Goal: Task Accomplishment & Management: Manage account settings

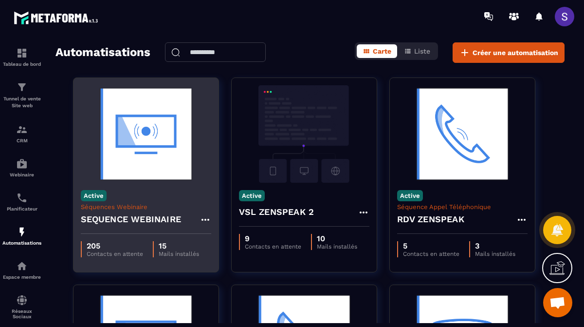
click at [162, 201] on div "Active Séquences Webinaire SEQUENCE WEBINAIRE" at bounding box center [146, 208] width 145 height 51
click at [163, 200] on div "Active Séquences Webinaire SEQUENCE WEBINAIRE" at bounding box center [146, 208] width 145 height 51
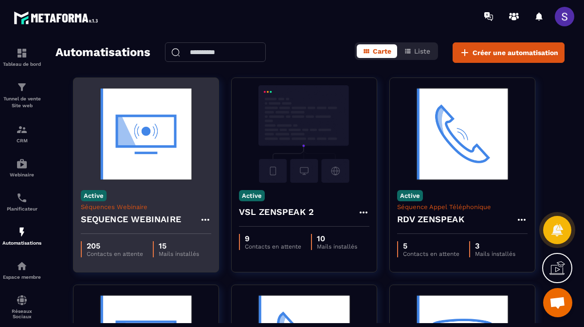
click at [161, 214] on h4 "SEQUENCE WEBINAIRE" at bounding box center [131, 219] width 101 height 14
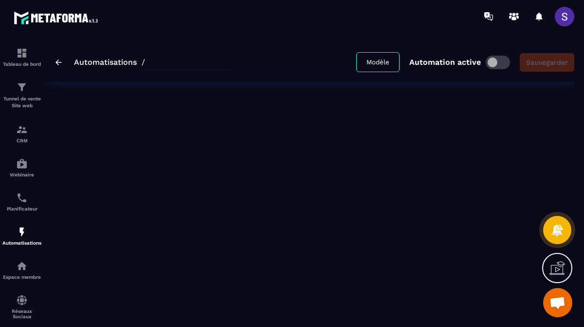
type input "**********"
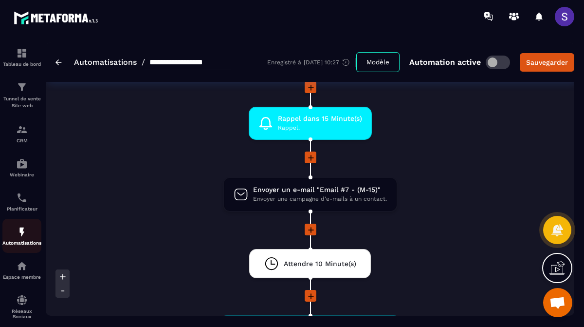
scroll to position [910, 0]
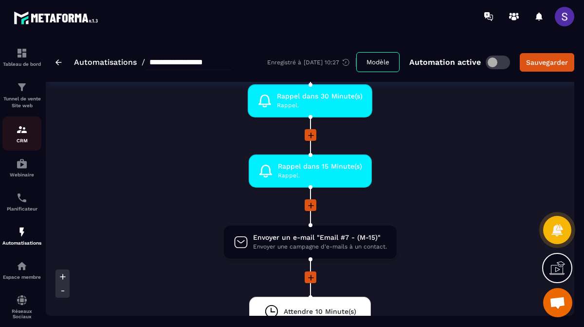
click at [33, 136] on div "CRM" at bounding box center [21, 133] width 39 height 19
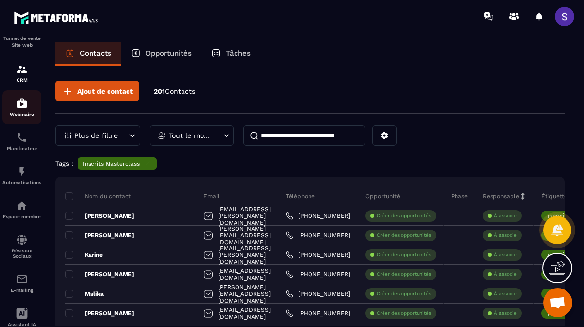
scroll to position [67, 0]
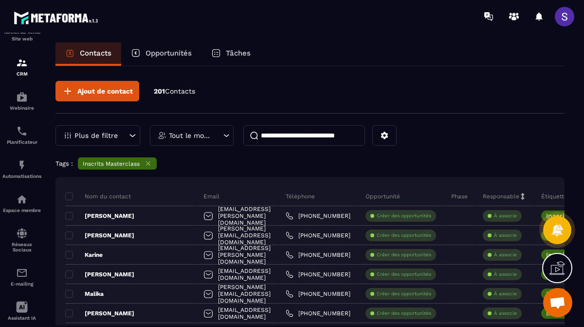
click at [569, 14] on span at bounding box center [564, 16] width 19 height 19
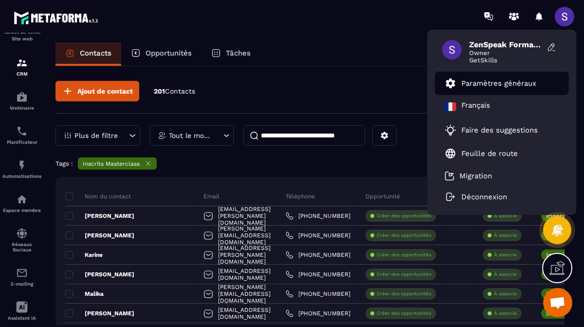
click at [493, 86] on p "Paramètres généraux" at bounding box center [499, 83] width 75 height 9
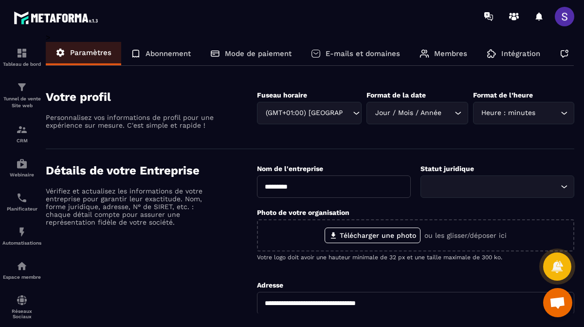
click at [155, 56] on p "Abonnement" at bounding box center [168, 53] width 45 height 9
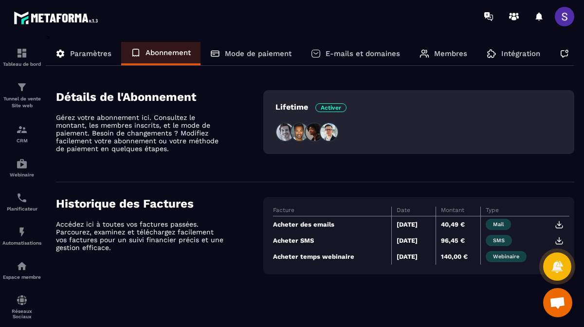
click at [496, 52] on icon at bounding box center [492, 54] width 10 height 10
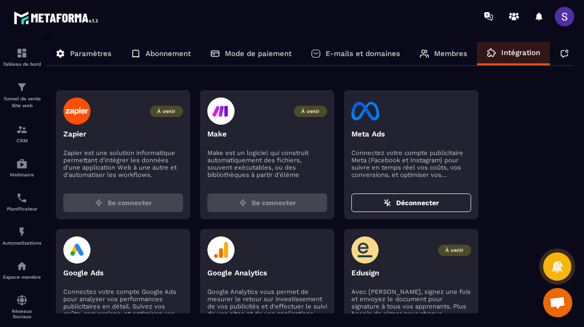
click at [424, 59] on div "Membres" at bounding box center [443, 53] width 67 height 23
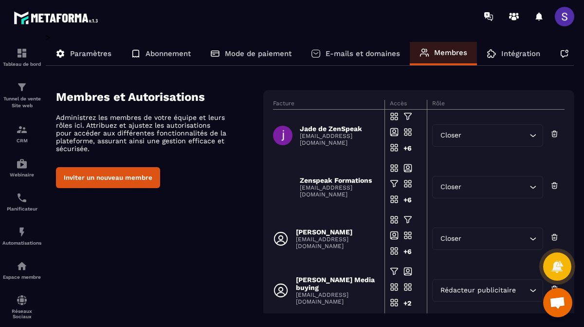
click at [368, 60] on div "E-mails et domaines" at bounding box center [355, 53] width 109 height 23
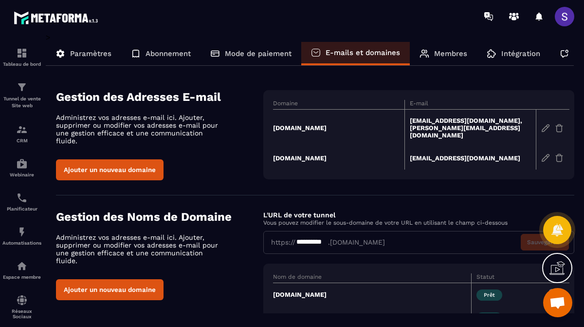
click at [242, 57] on div "Mode de paiement" at bounding box center [251, 53] width 101 height 23
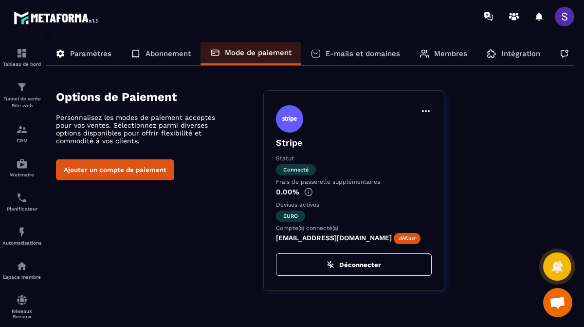
click at [379, 63] on div "E-mails et domaines" at bounding box center [355, 53] width 109 height 23
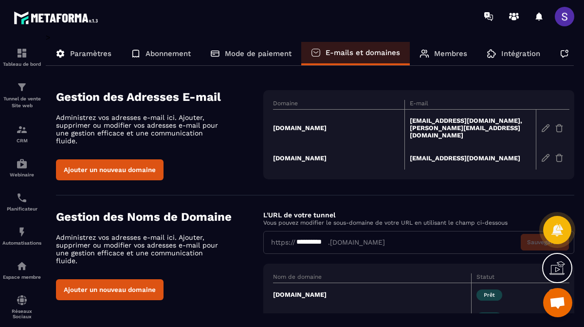
click at [261, 53] on p "Mode de paiement" at bounding box center [258, 53] width 67 height 9
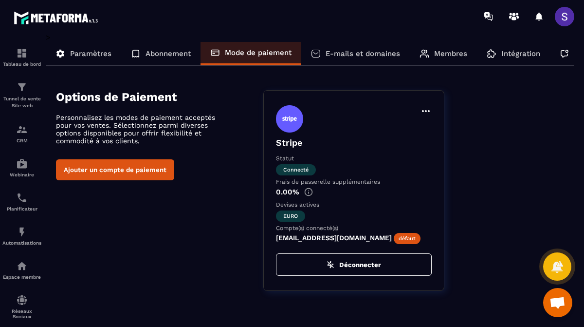
click at [154, 49] on div "Abonnement" at bounding box center [160, 53] width 79 height 23
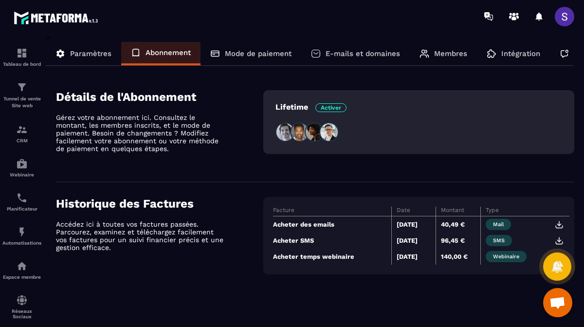
click at [101, 53] on p "Paramètres" at bounding box center [90, 53] width 41 height 9
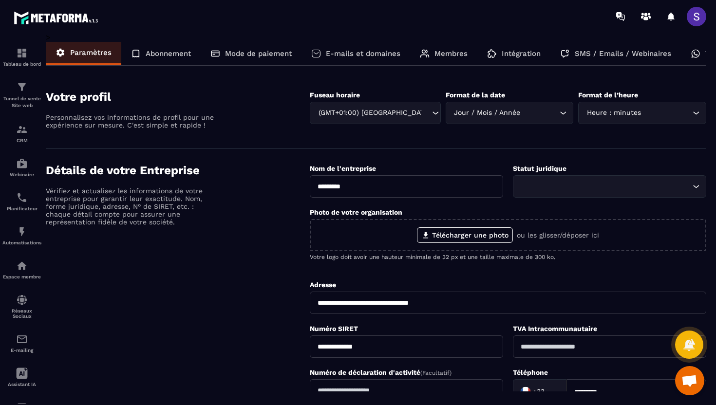
scroll to position [0, 44]
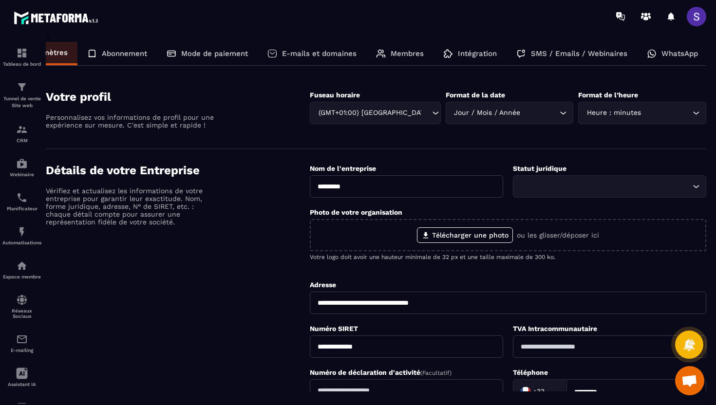
click at [584, 55] on p "SMS / Emails / Webinaires" at bounding box center [579, 53] width 96 height 9
